Goal: Understand process/instructions

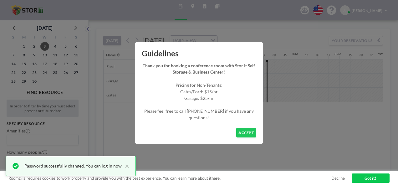
scroll to position [0, 732]
click at [248, 131] on button "ACCEPT" at bounding box center [246, 133] width 20 height 10
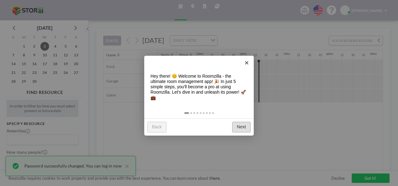
click at [243, 126] on link "Next" at bounding box center [241, 127] width 18 height 10
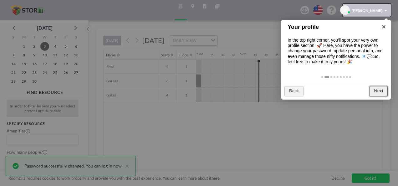
click at [377, 89] on link "Next" at bounding box center [379, 91] width 18 height 10
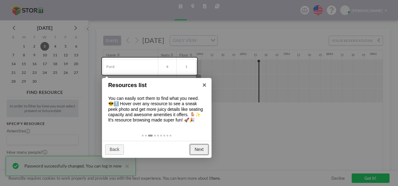
click at [199, 149] on link "Next" at bounding box center [199, 149] width 18 height 10
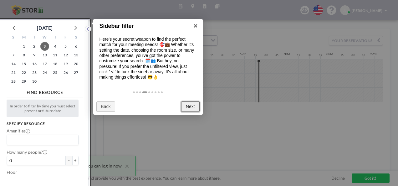
scroll to position [2, 0]
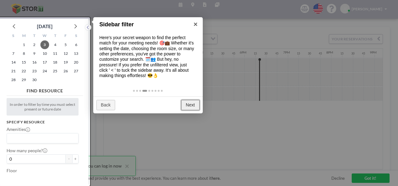
click at [189, 102] on link "Next" at bounding box center [190, 105] width 18 height 10
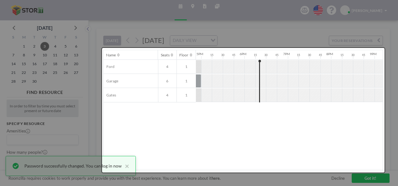
scroll to position [0, 0]
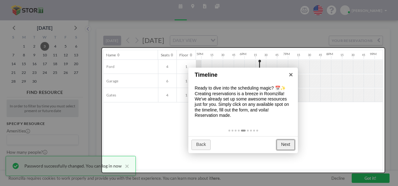
click at [287, 140] on link "Next" at bounding box center [286, 145] width 18 height 10
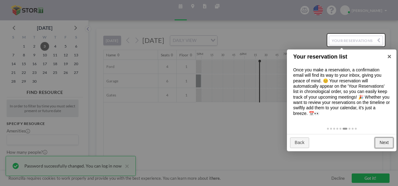
click at [385, 143] on link "Next" at bounding box center [384, 142] width 18 height 10
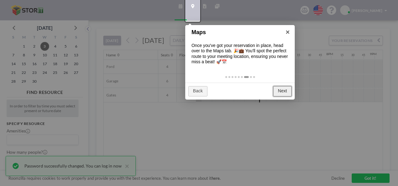
click at [283, 90] on link "Next" at bounding box center [282, 91] width 18 height 10
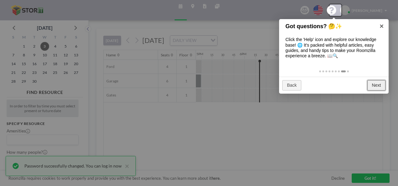
click at [377, 83] on link "Next" at bounding box center [376, 85] width 18 height 10
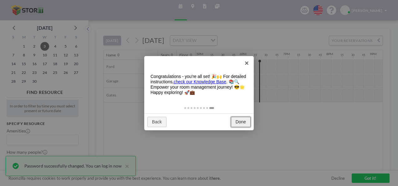
click at [239, 121] on link "Done" at bounding box center [241, 122] width 20 height 10
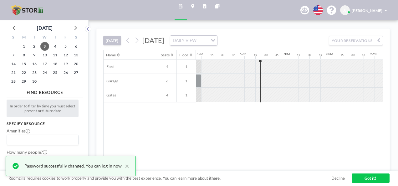
click at [369, 177] on link "Got it!" at bounding box center [371, 177] width 38 height 9
